Goal: Transaction & Acquisition: Obtain resource

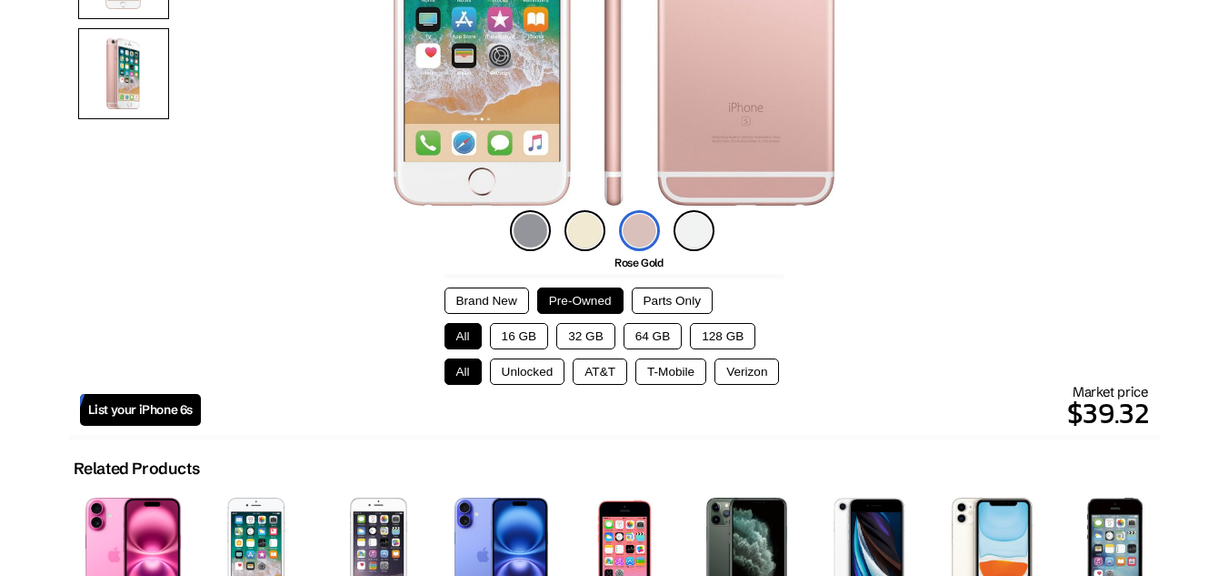
scroll to position [364, 0]
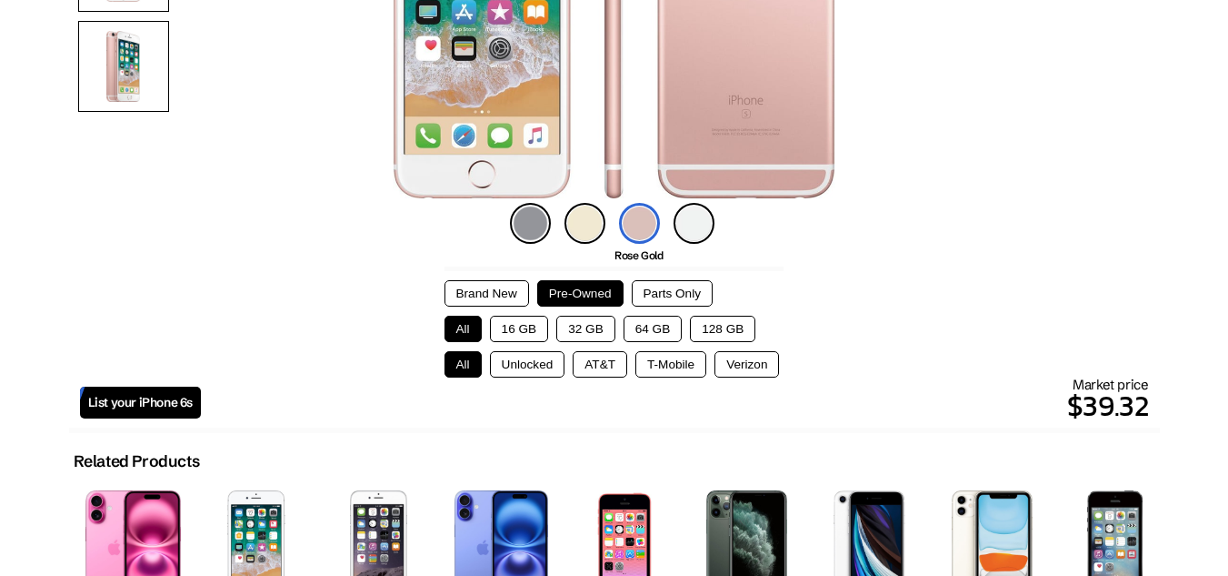
click at [649, 324] on button "64 GB" at bounding box center [653, 329] width 59 height 26
click at [695, 235] on img at bounding box center [694, 223] width 41 height 41
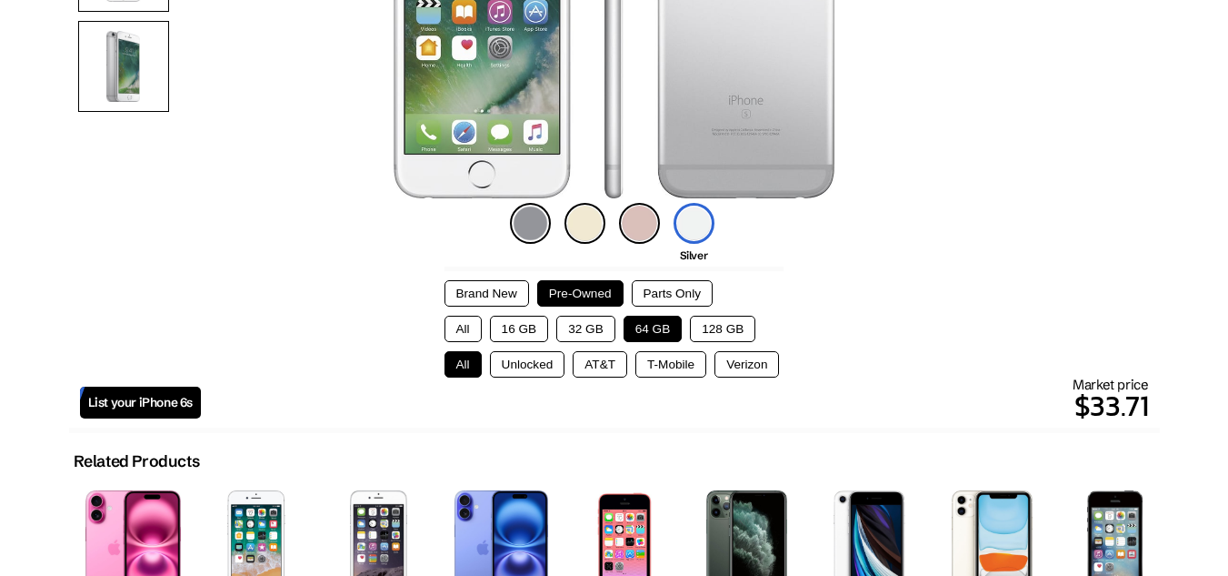
click at [115, 396] on span "List your iPhone 6s" at bounding box center [140, 402] width 105 height 15
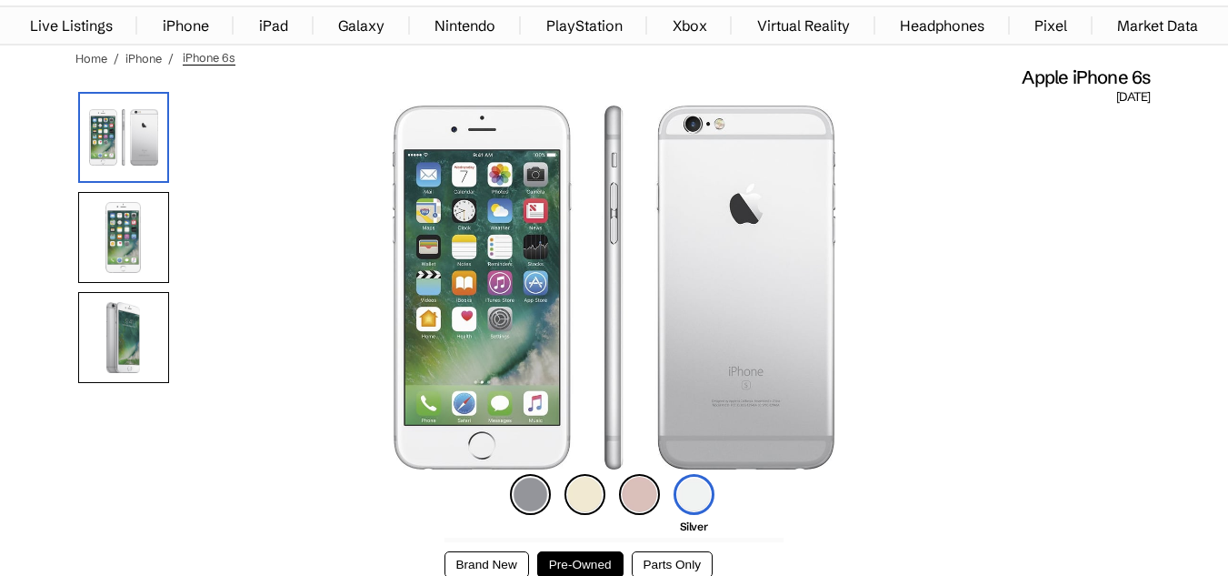
scroll to position [91, 0]
